Goal: Information Seeking & Learning: Learn about a topic

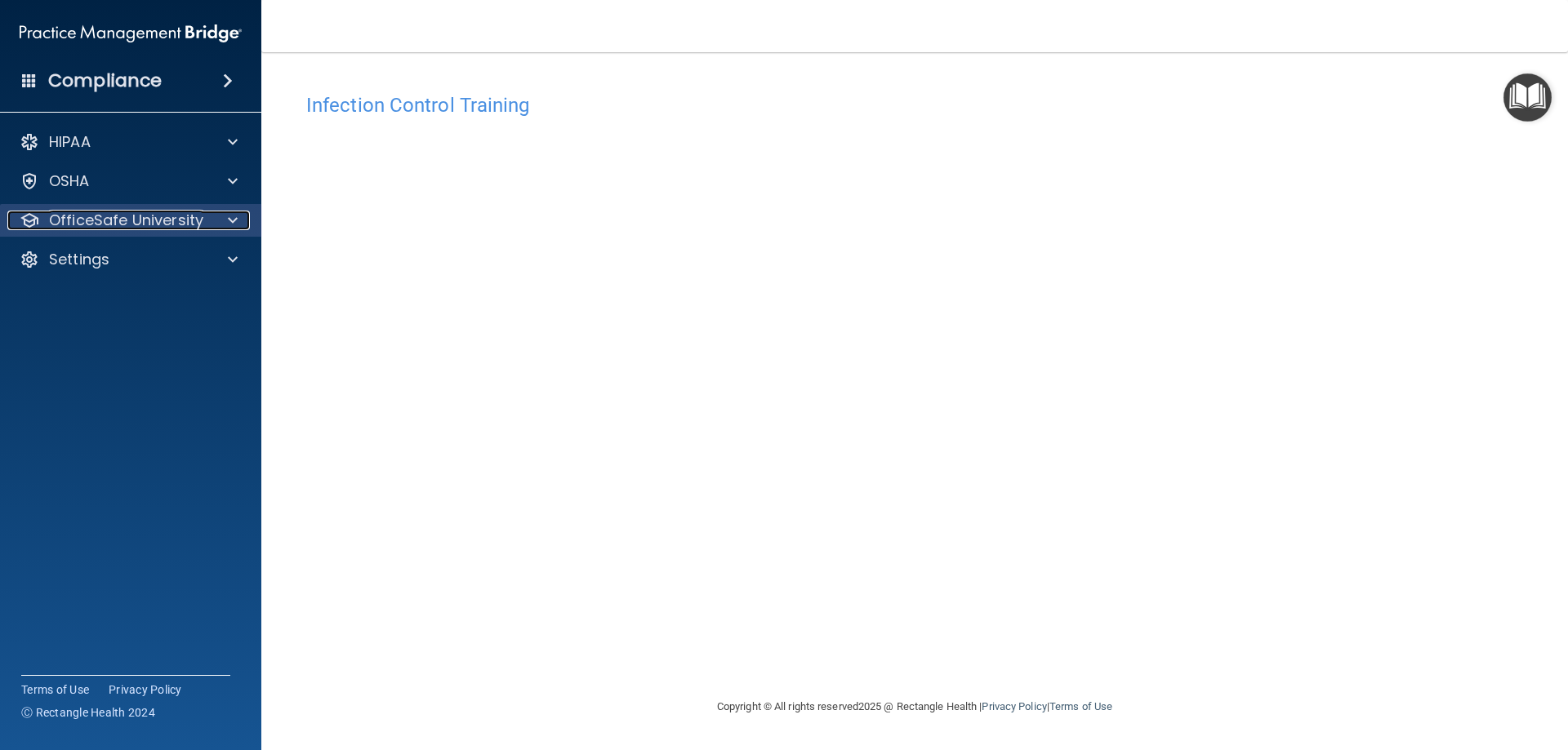
click at [94, 228] on p "OfficeSafe University" at bounding box center [126, 220] width 154 height 19
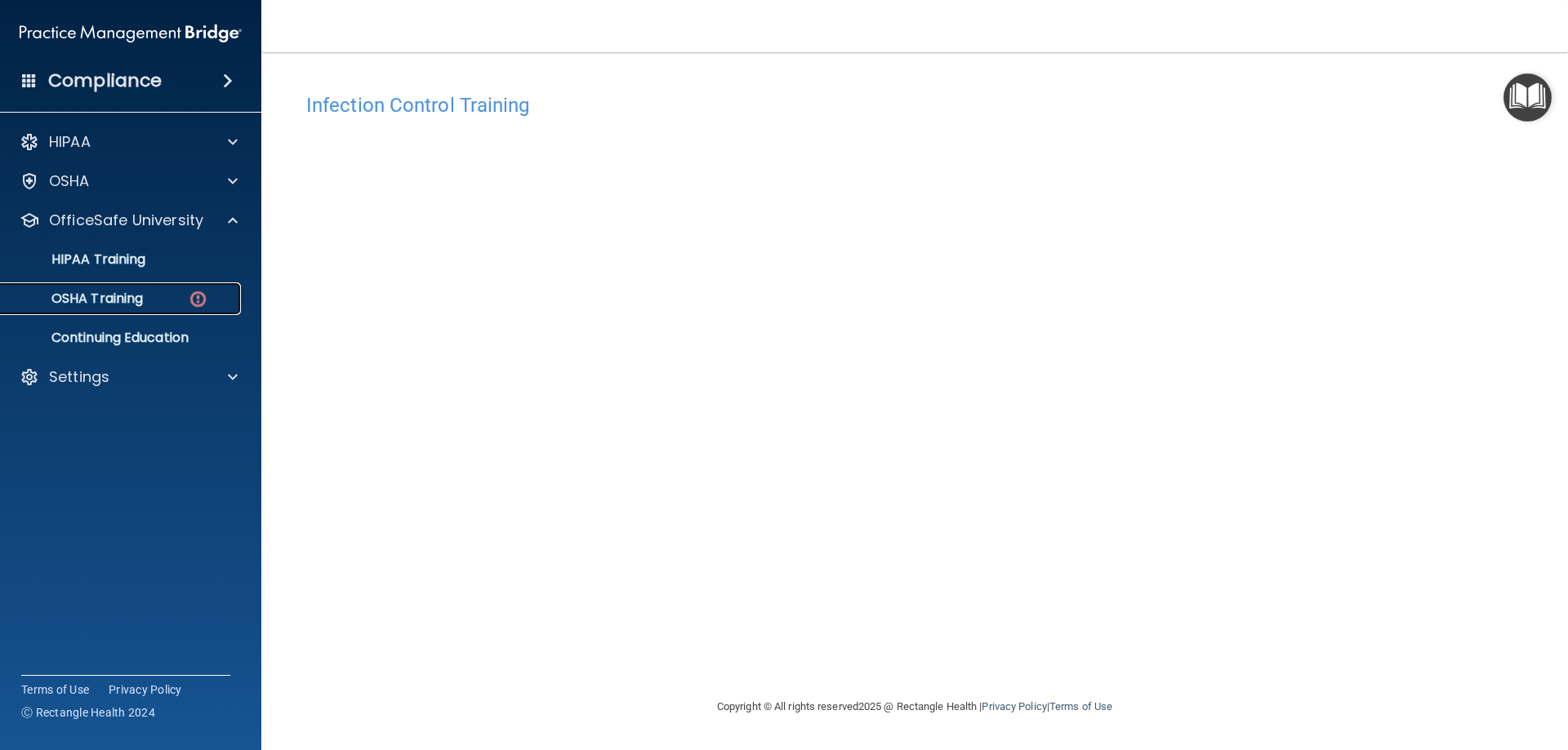
click at [106, 305] on p "OSHA Training" at bounding box center [76, 298] width 132 height 16
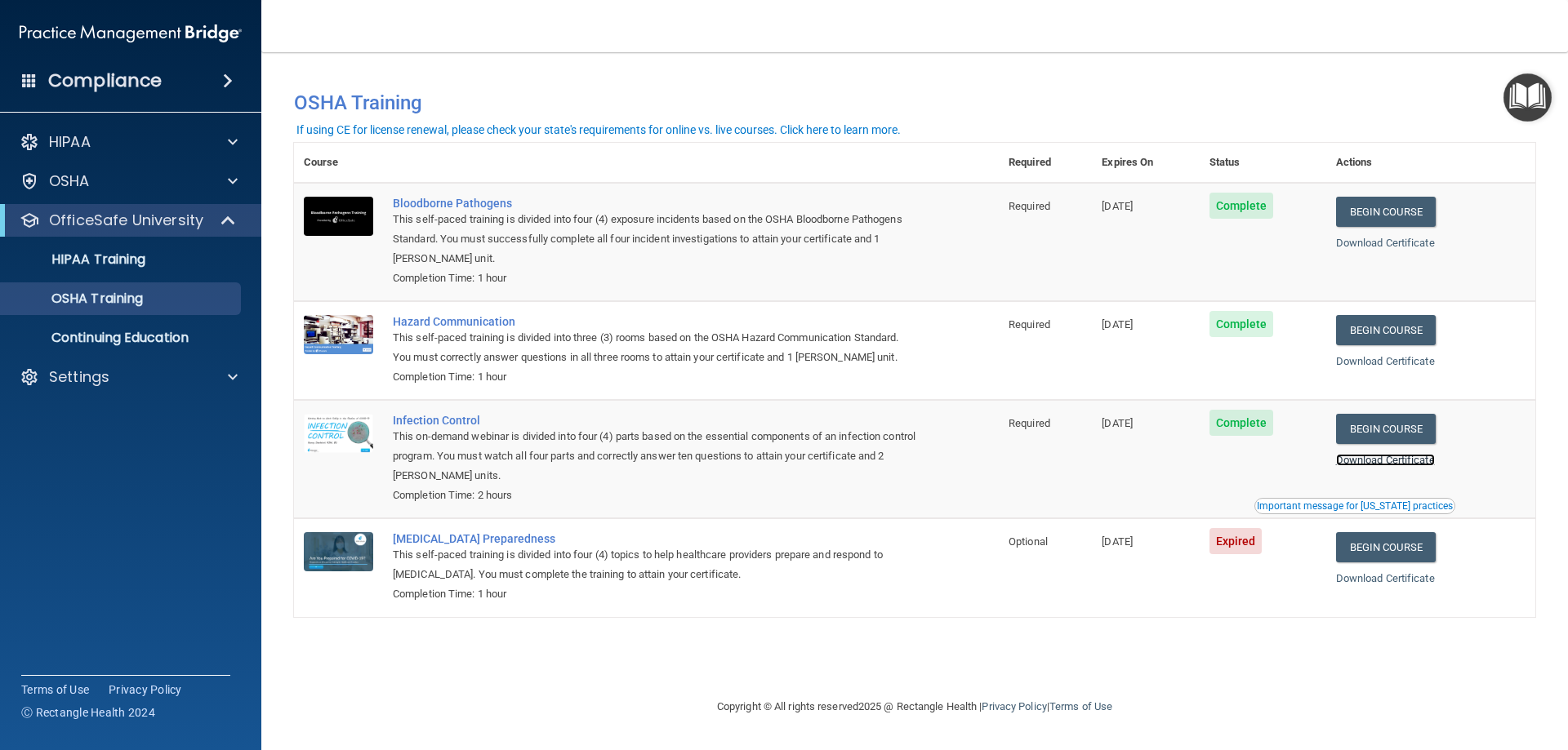
click at [1377, 462] on link "Download Certificate" at bounding box center [1385, 460] width 98 height 13
click at [1416, 540] on link "Begin Course" at bounding box center [1385, 547] width 99 height 30
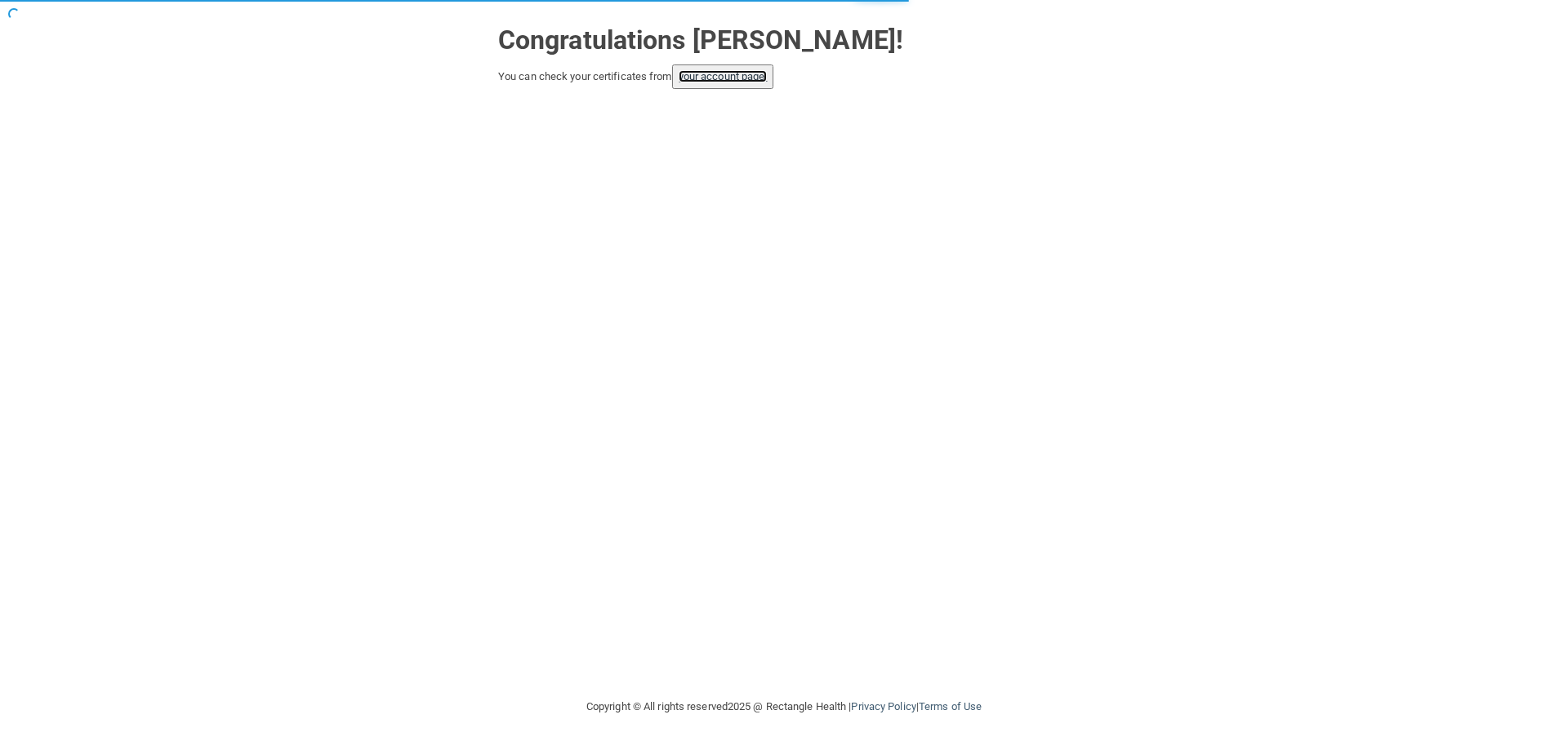
click at [726, 74] on link "your account page!" at bounding box center [723, 76] width 89 height 13
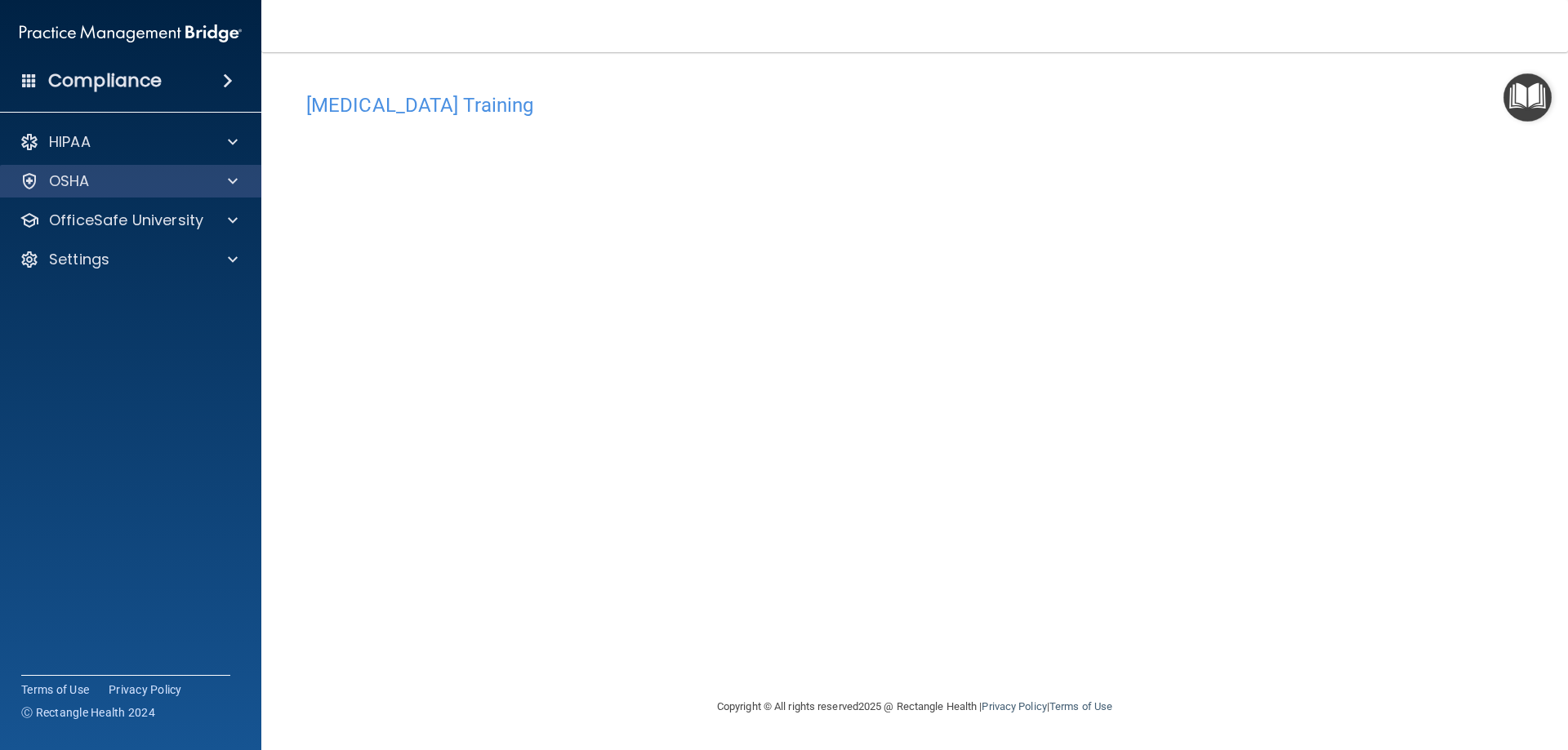
click at [76, 196] on div "OSHA" at bounding box center [131, 181] width 262 height 33
click at [214, 175] on div at bounding box center [230, 181] width 41 height 19
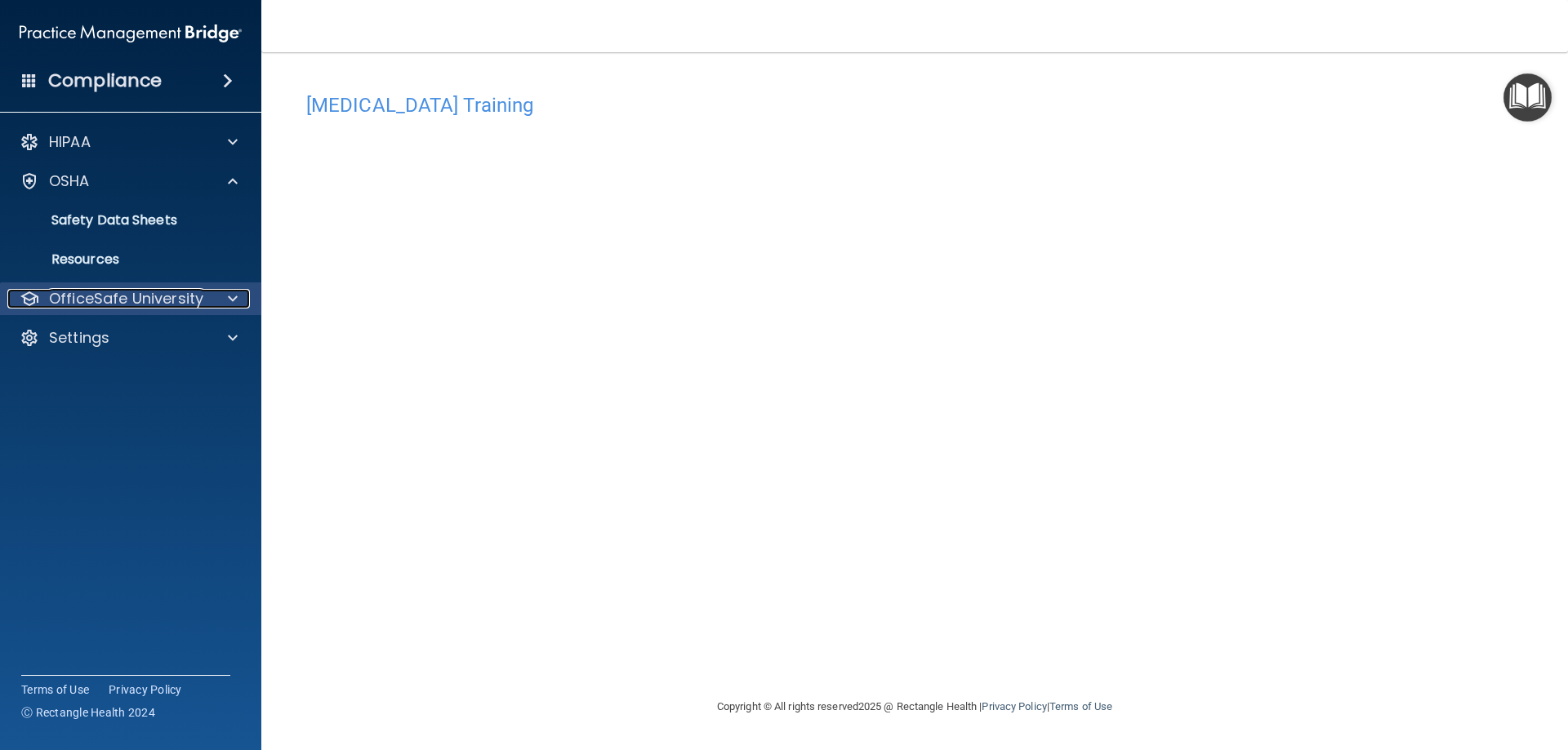
click at [206, 291] on div "OfficeSafe University" at bounding box center [109, 299] width 203 height 19
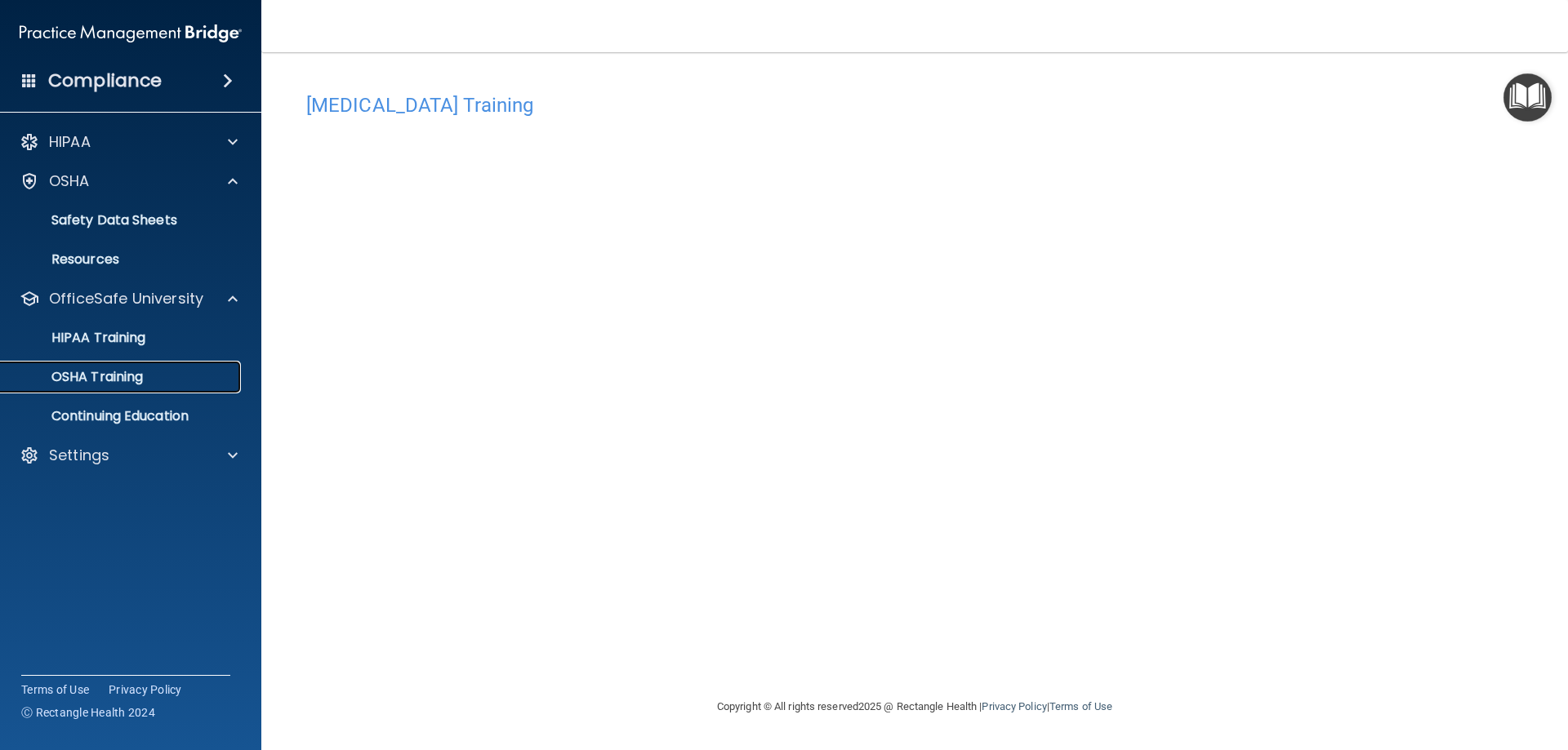
click at [185, 375] on div "OSHA Training" at bounding box center [122, 377] width 223 height 16
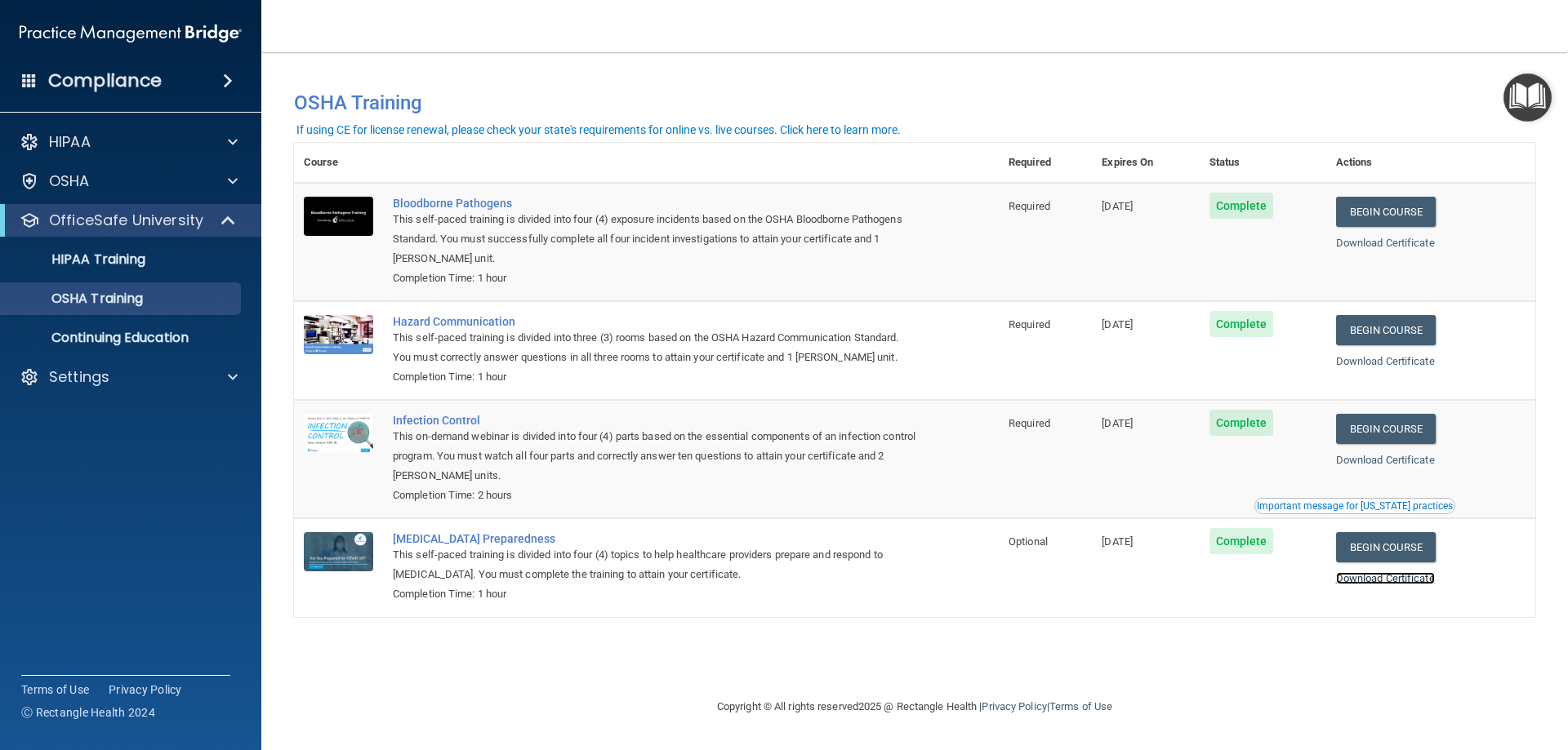
click at [1405, 582] on link "Download Certificate" at bounding box center [1385, 578] width 98 height 13
click at [1425, 437] on link "Begin Course" at bounding box center [1385, 428] width 99 height 30
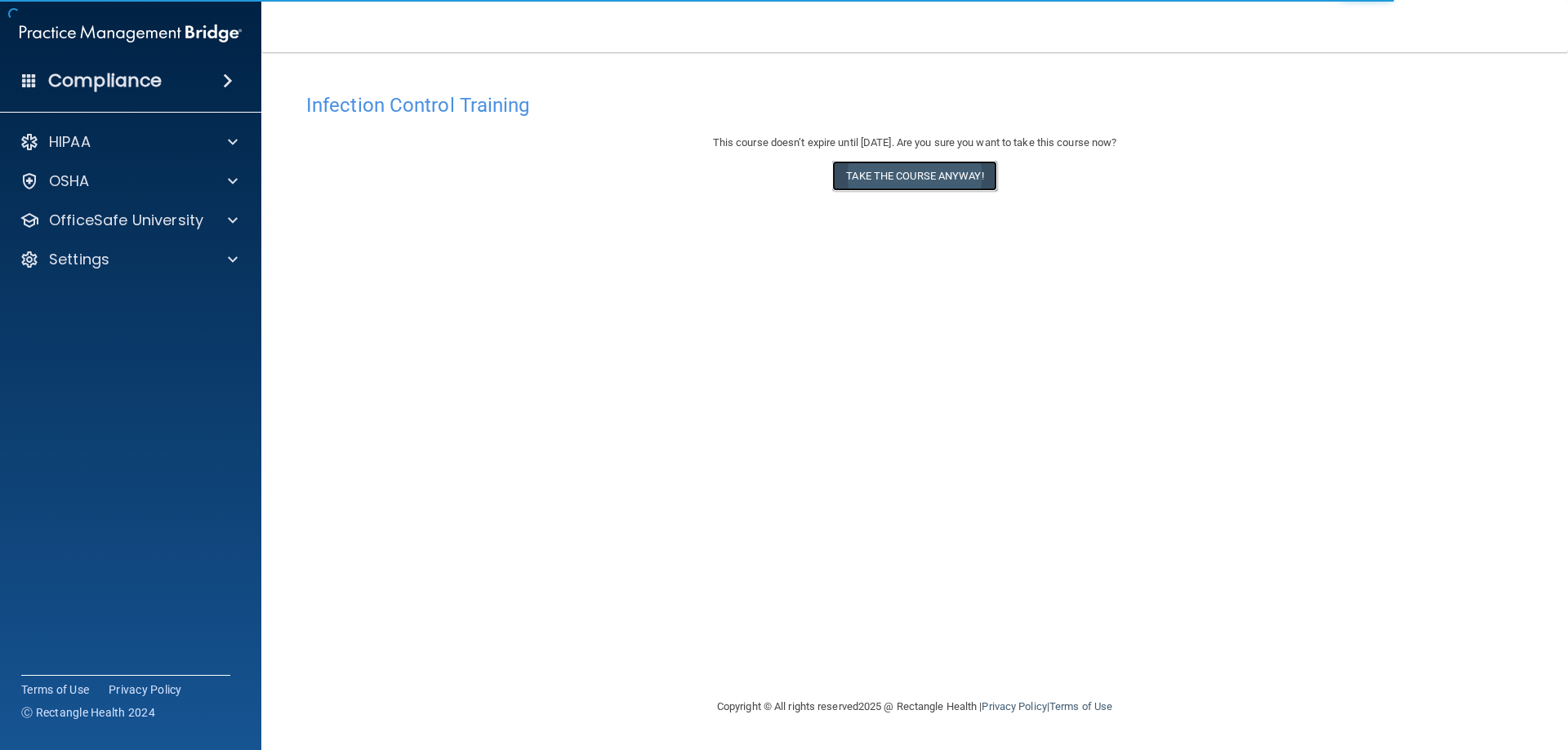
click at [954, 187] on button "Take the course anyway!" at bounding box center [914, 175] width 164 height 30
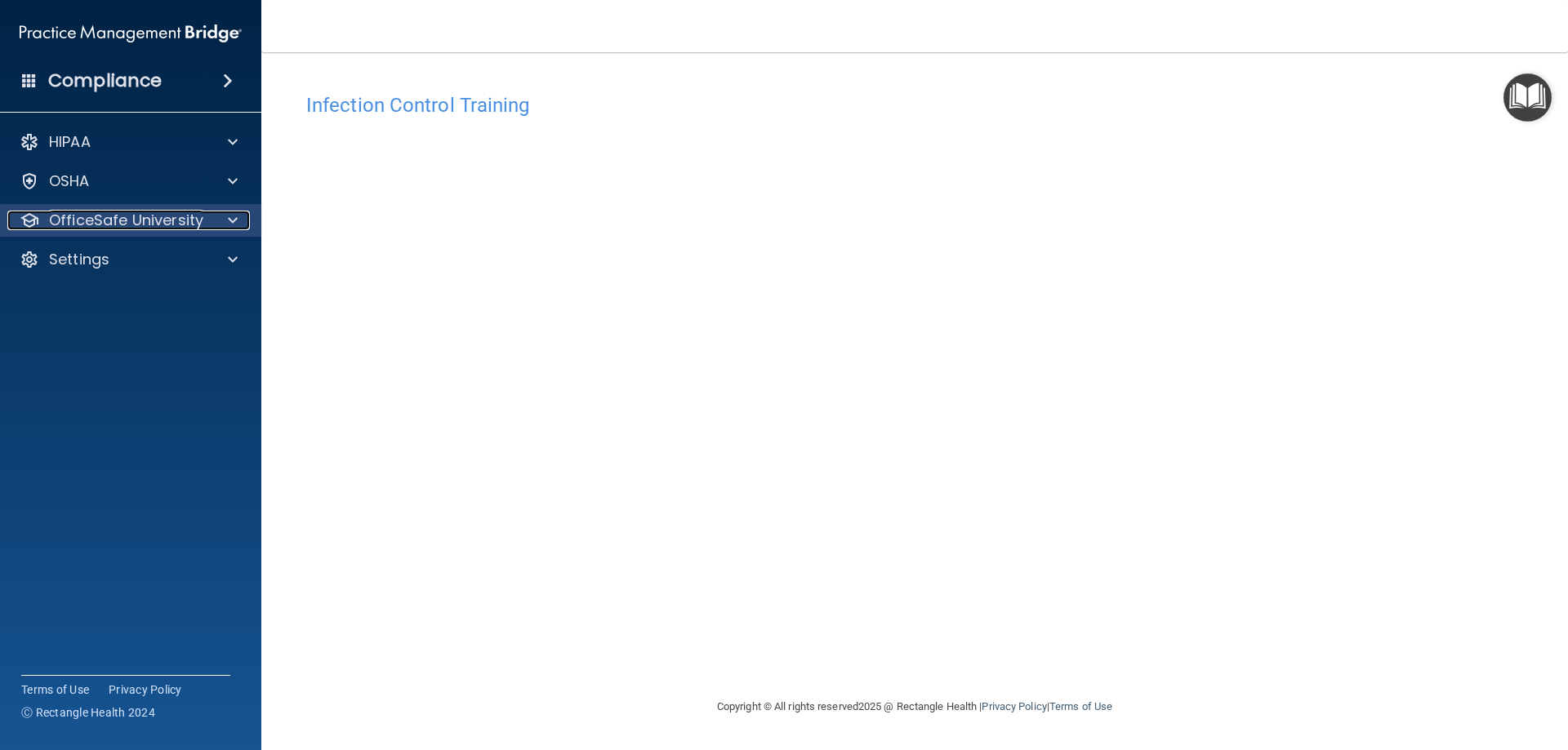
click at [162, 221] on p "OfficeSafe University" at bounding box center [126, 220] width 154 height 19
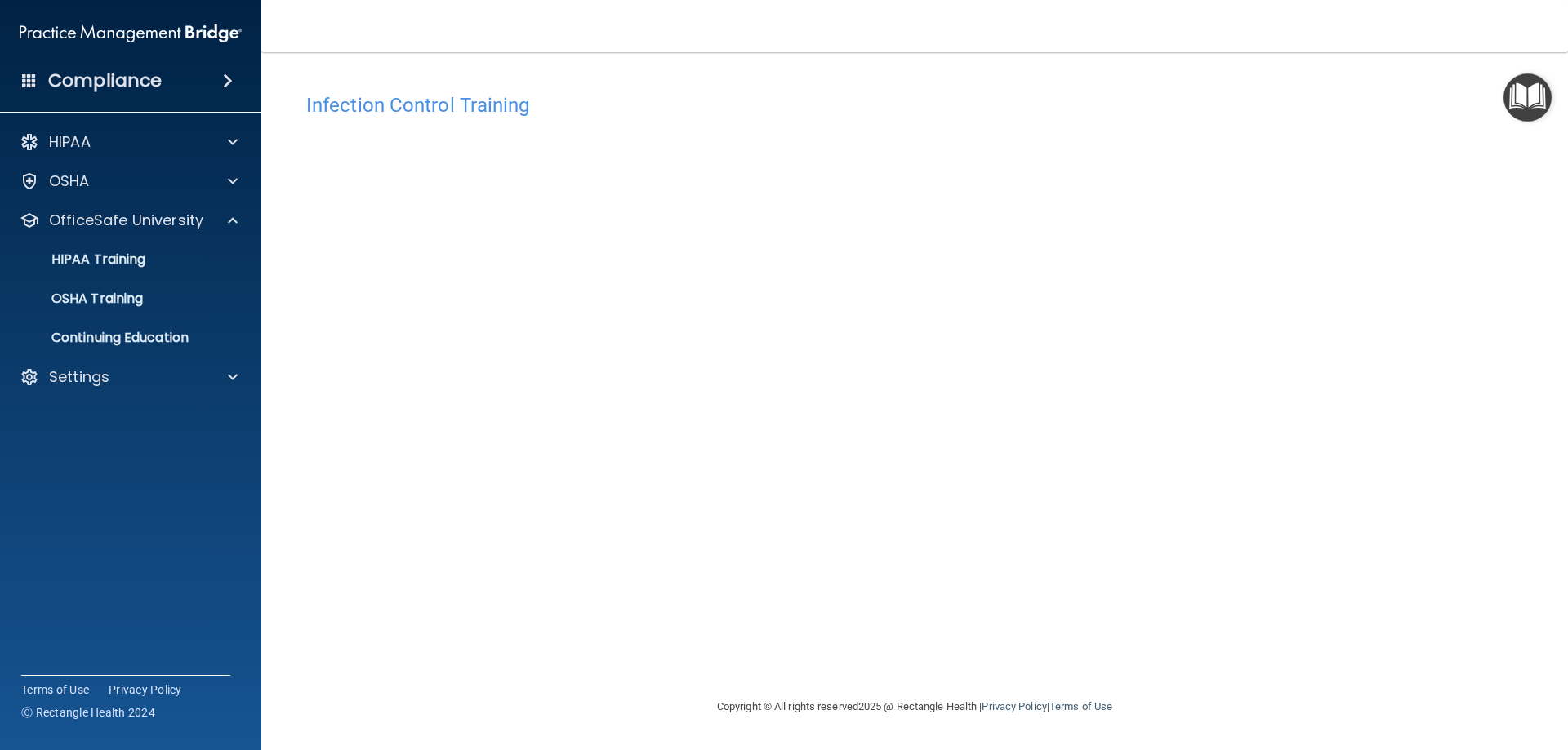
drag, startPoint x: 1126, startPoint y: 301, endPoint x: 1225, endPoint y: 151, distance: 179.7
click at [1225, 151] on div "Infection Control Training This course doesn’t expire until 09/19/2026. Are you…" at bounding box center [914, 390] width 1241 height 612
